Goal: Obtain resource: Download file/media

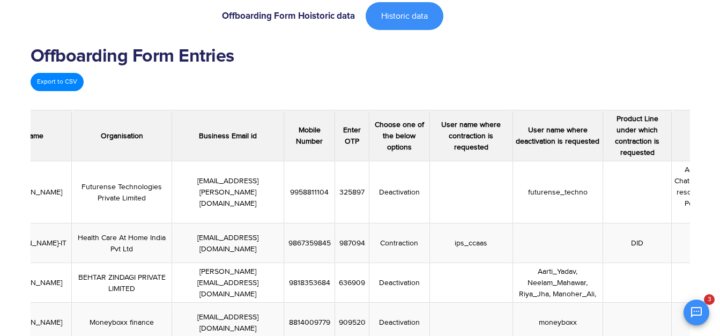
scroll to position [77, 0]
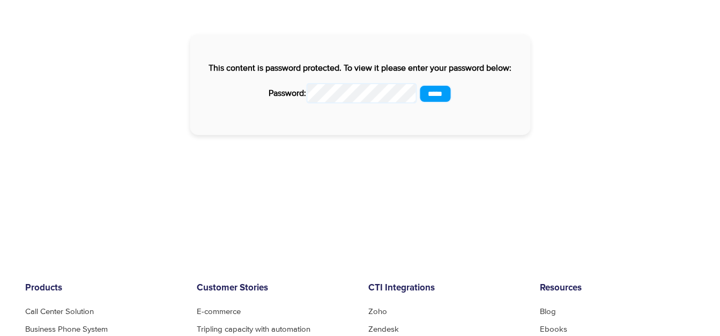
click at [432, 90] on input "*****" at bounding box center [435, 94] width 33 height 18
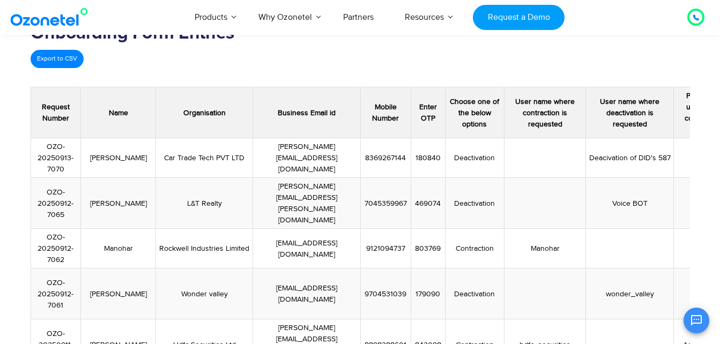
scroll to position [92, 0]
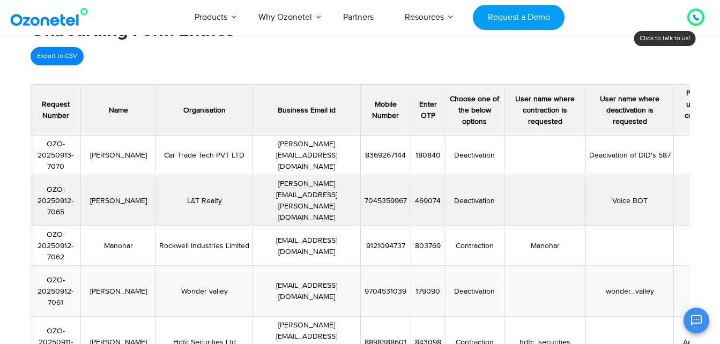
click at [491, 190] on td "Deactivation" at bounding box center [474, 200] width 59 height 51
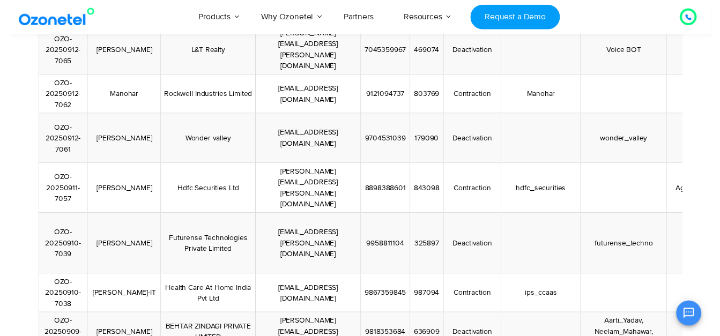
scroll to position [0, 0]
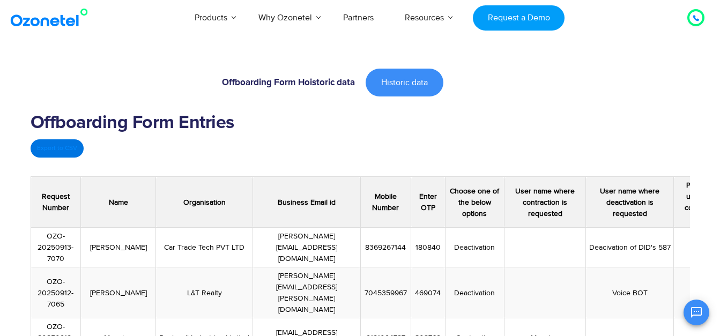
click at [60, 153] on link "Export to CSV" at bounding box center [57, 148] width 53 height 18
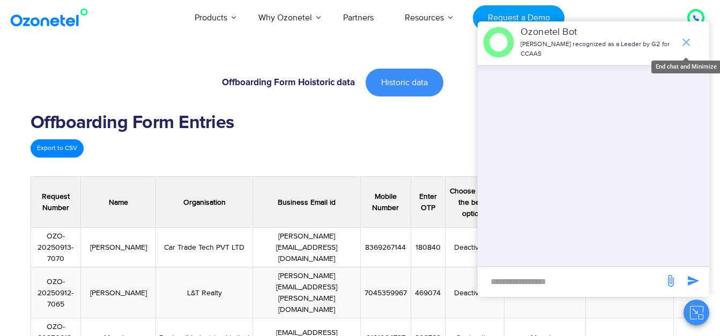
click at [689, 38] on icon "end chat or minimize" at bounding box center [686, 42] width 13 height 13
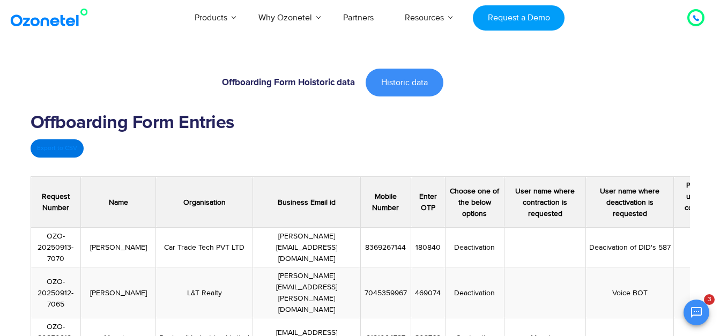
click at [49, 149] on link "Export to CSV" at bounding box center [57, 148] width 53 height 18
